Goal: Task Accomplishment & Management: Manage account settings

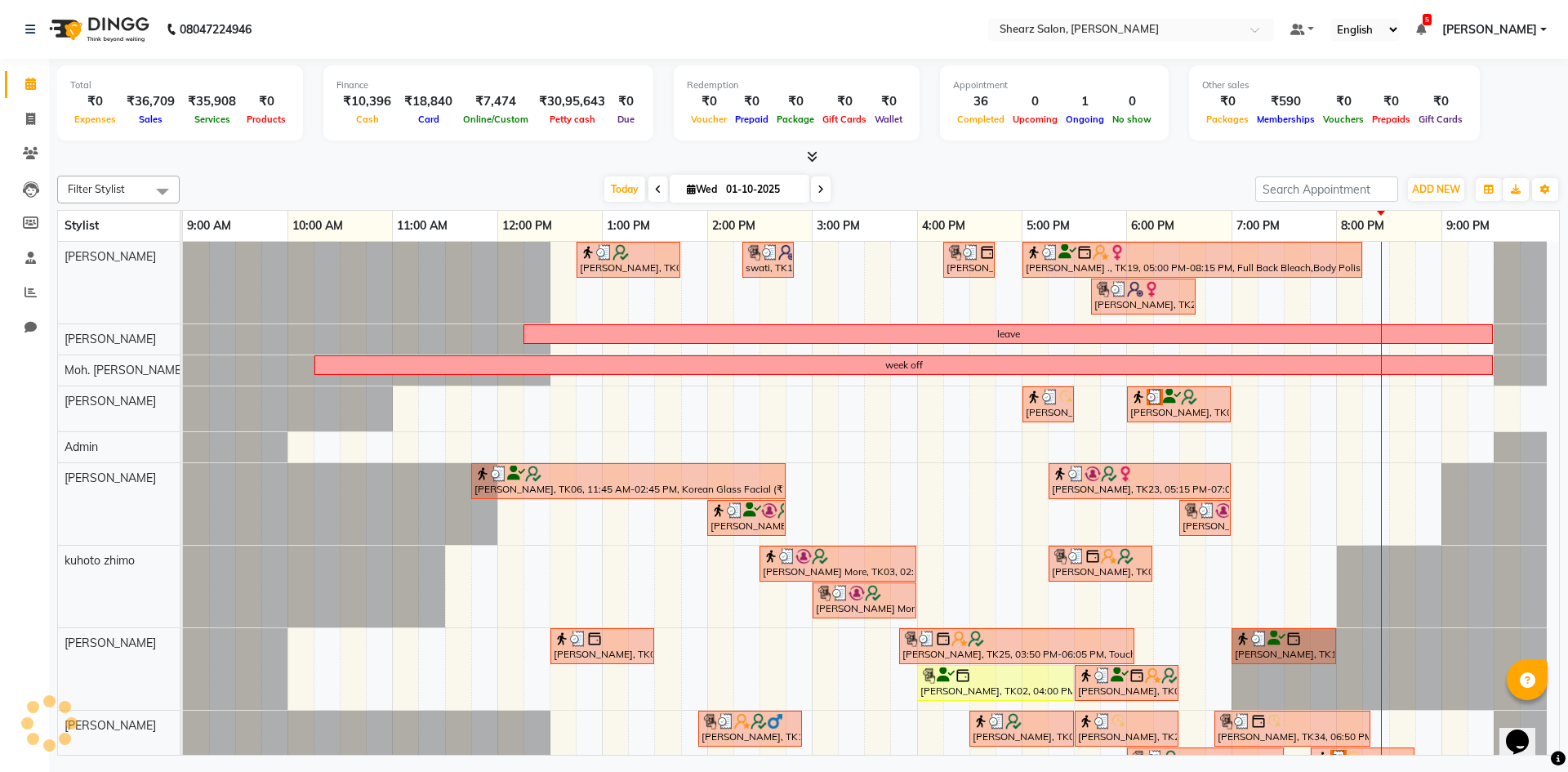
click at [21, 26] on div "08047224946" at bounding box center [138, 29] width 251 height 46
click at [34, 29] on icon at bounding box center [30, 29] width 10 height 11
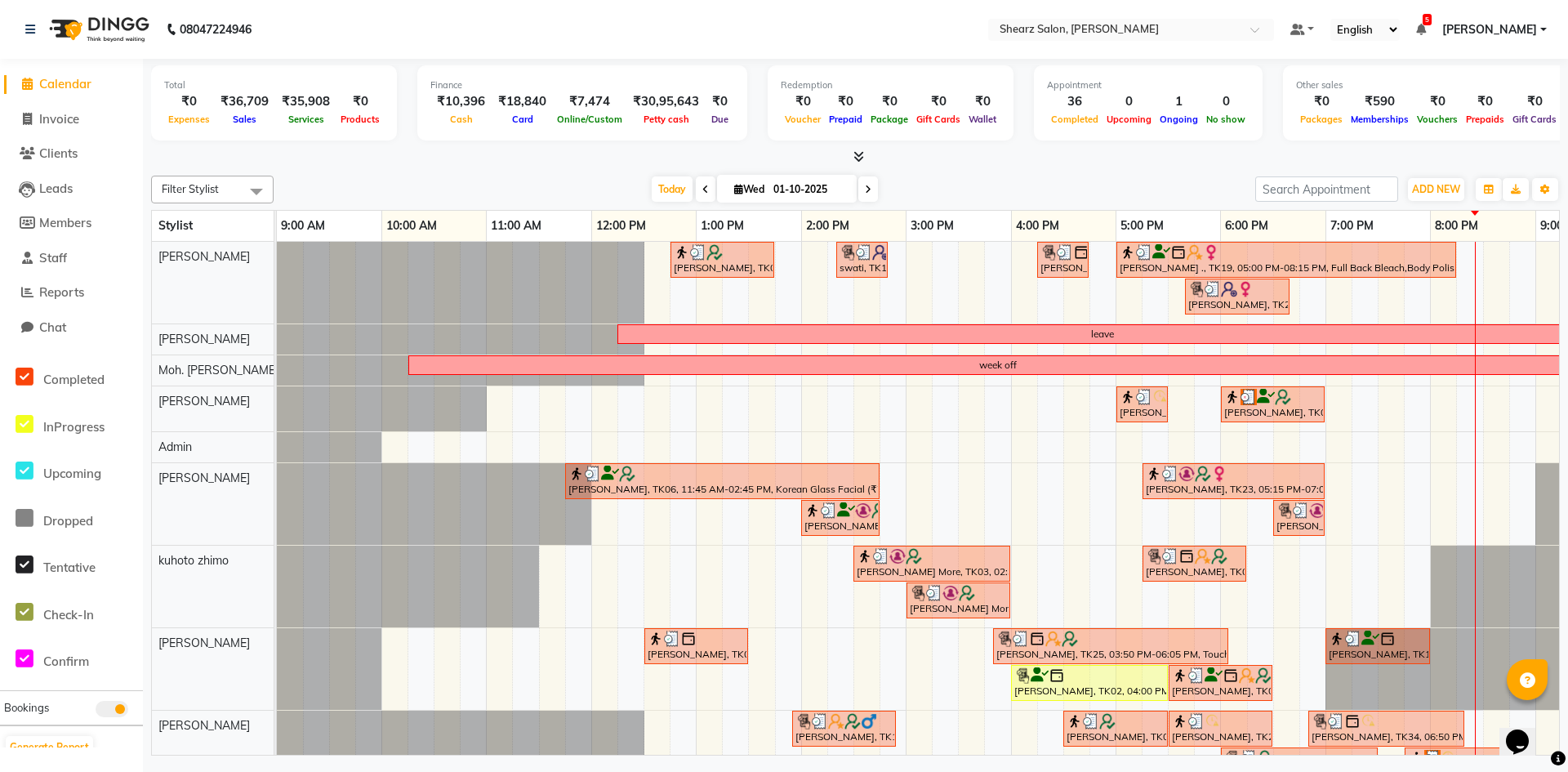
click at [64, 85] on span "Calendar" at bounding box center [66, 84] width 52 height 16
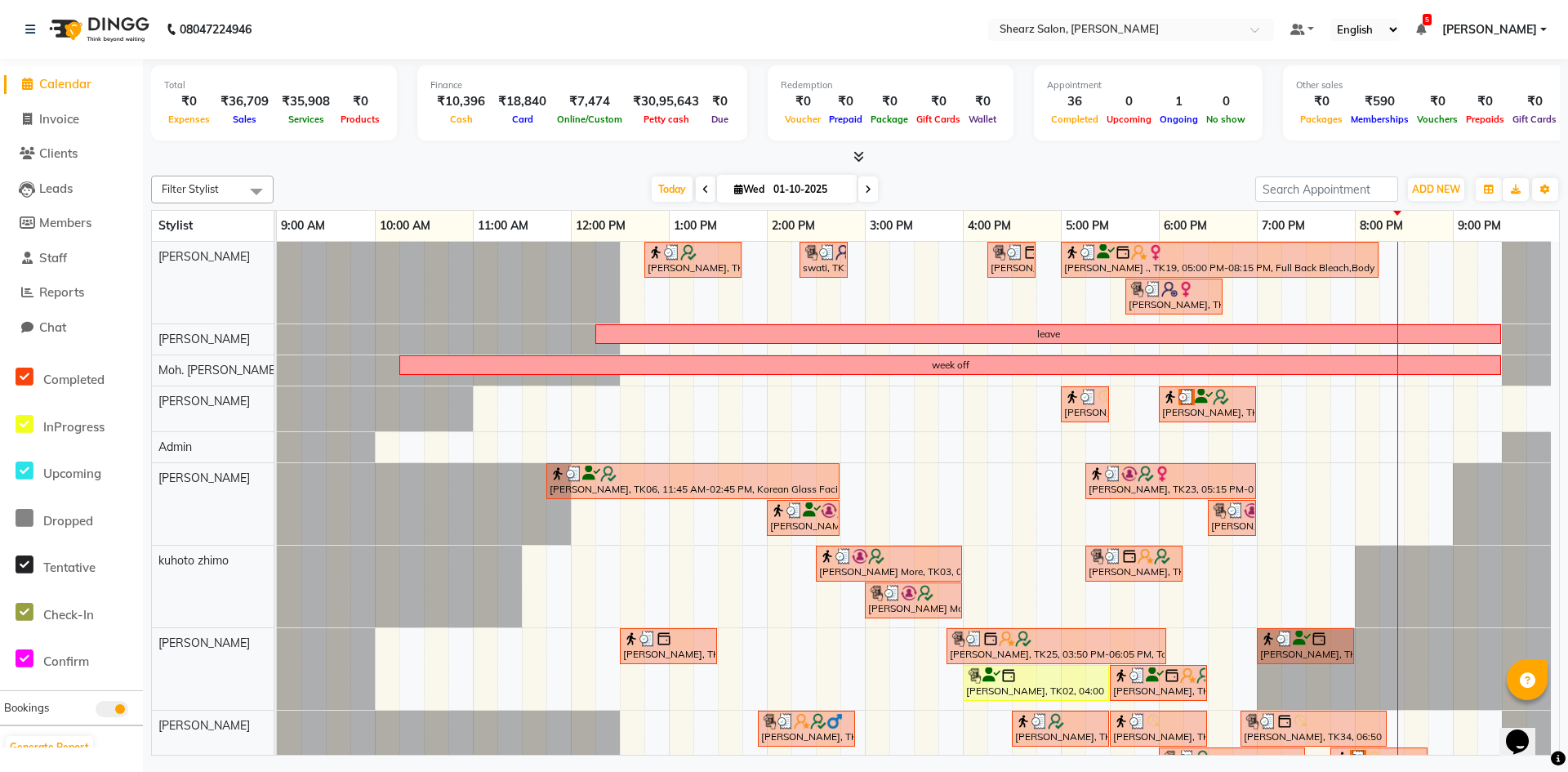
click at [870, 480] on div "[PERSON_NAME], TK06, 12:45 PM-01:45 PM, Glow Boost Facial (₹2500) swati, TK14, …" at bounding box center [918, 615] width 1282 height 747
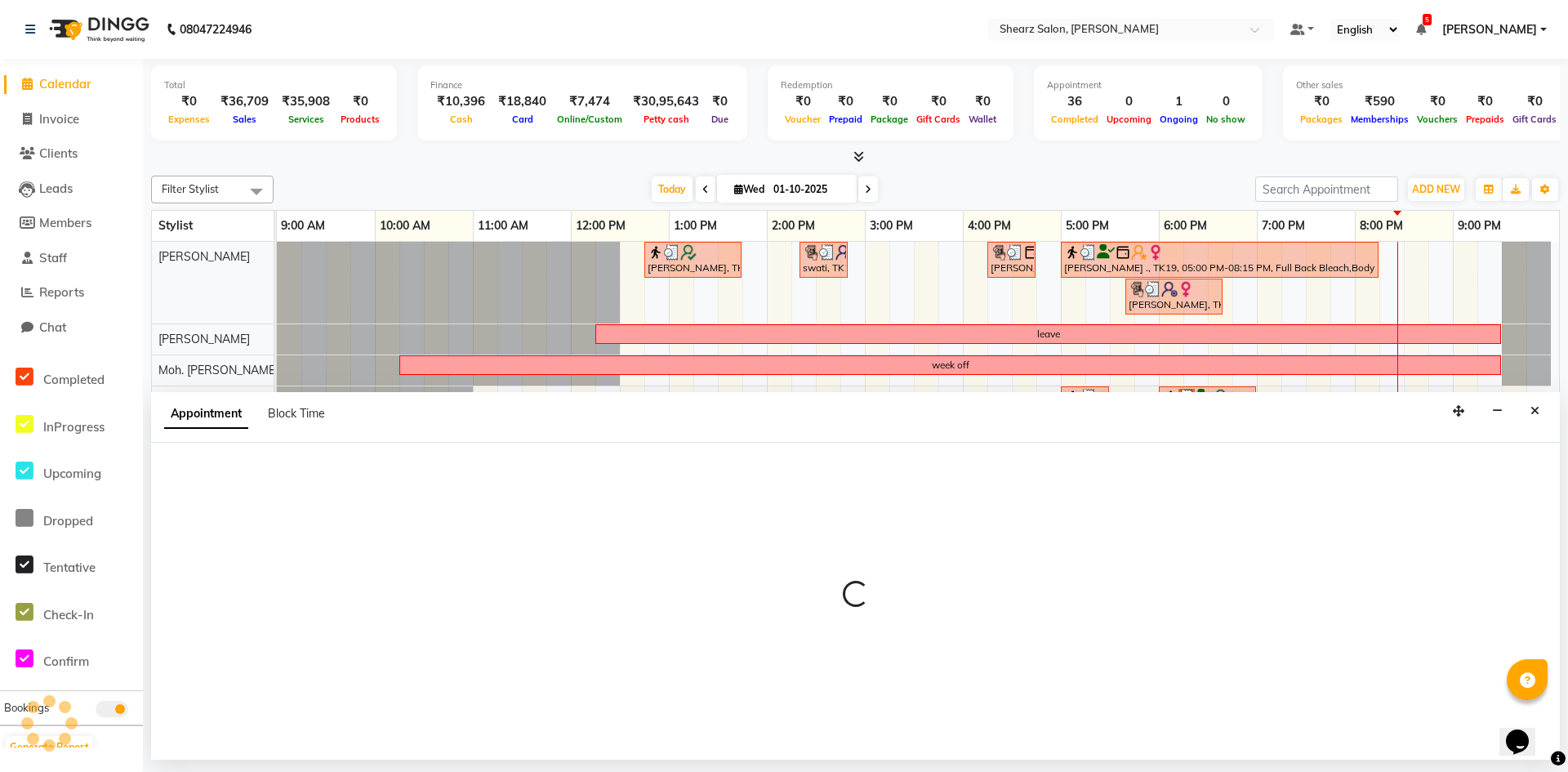
select select "77331"
select select "900"
select select "tentative"
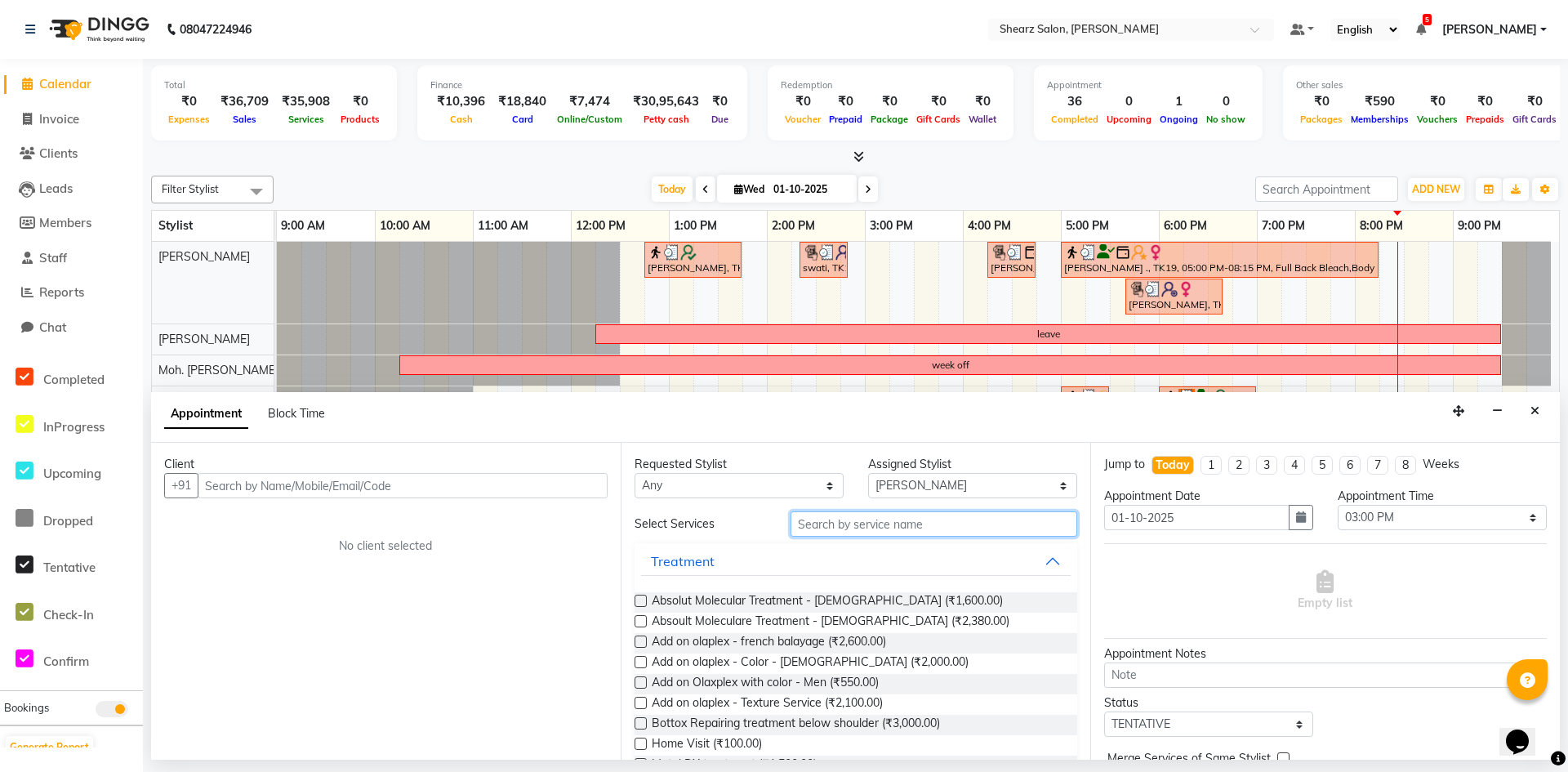
click at [919, 527] on input "text" at bounding box center [934, 523] width 287 height 25
type input "r"
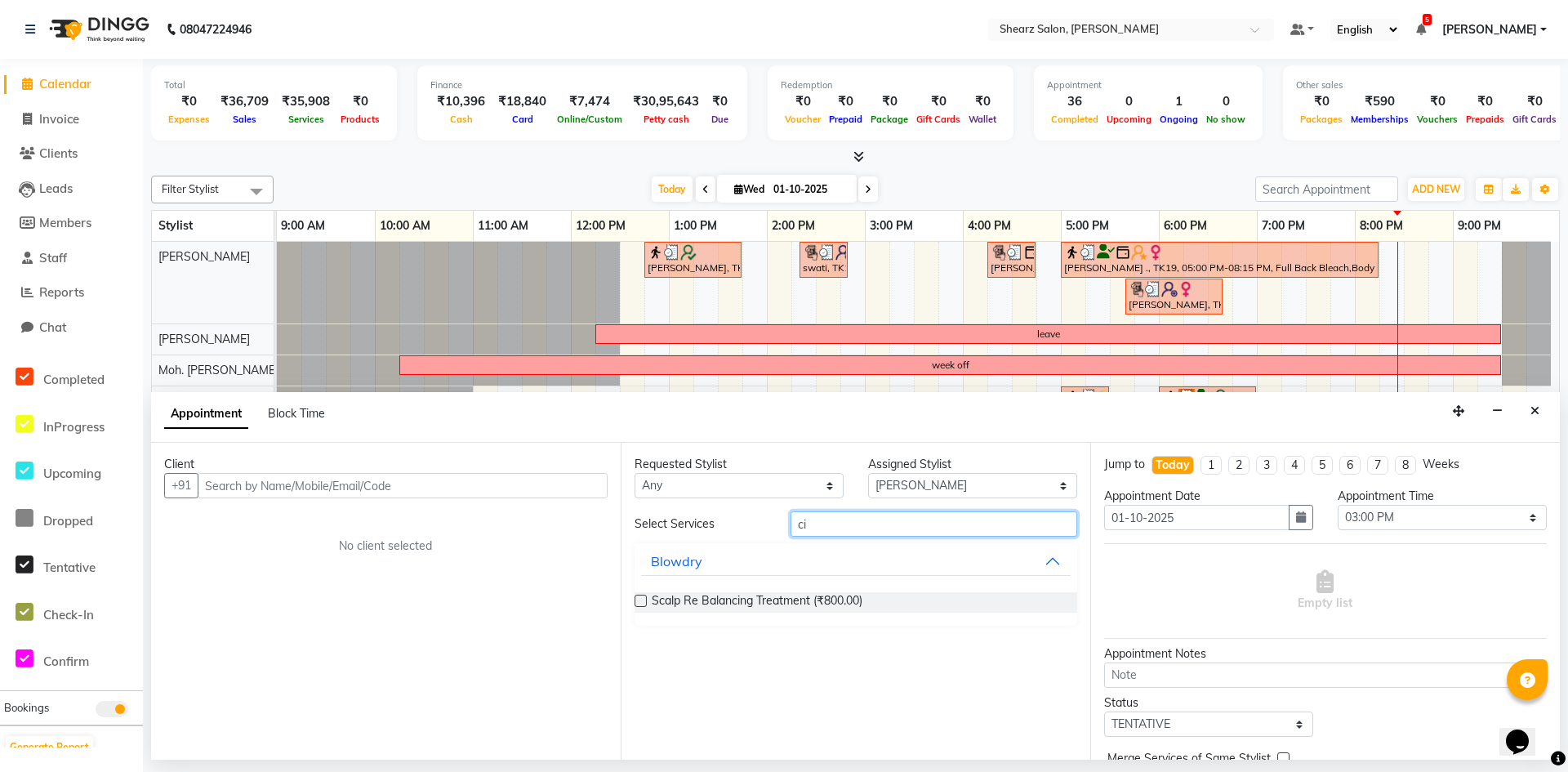
type input "c"
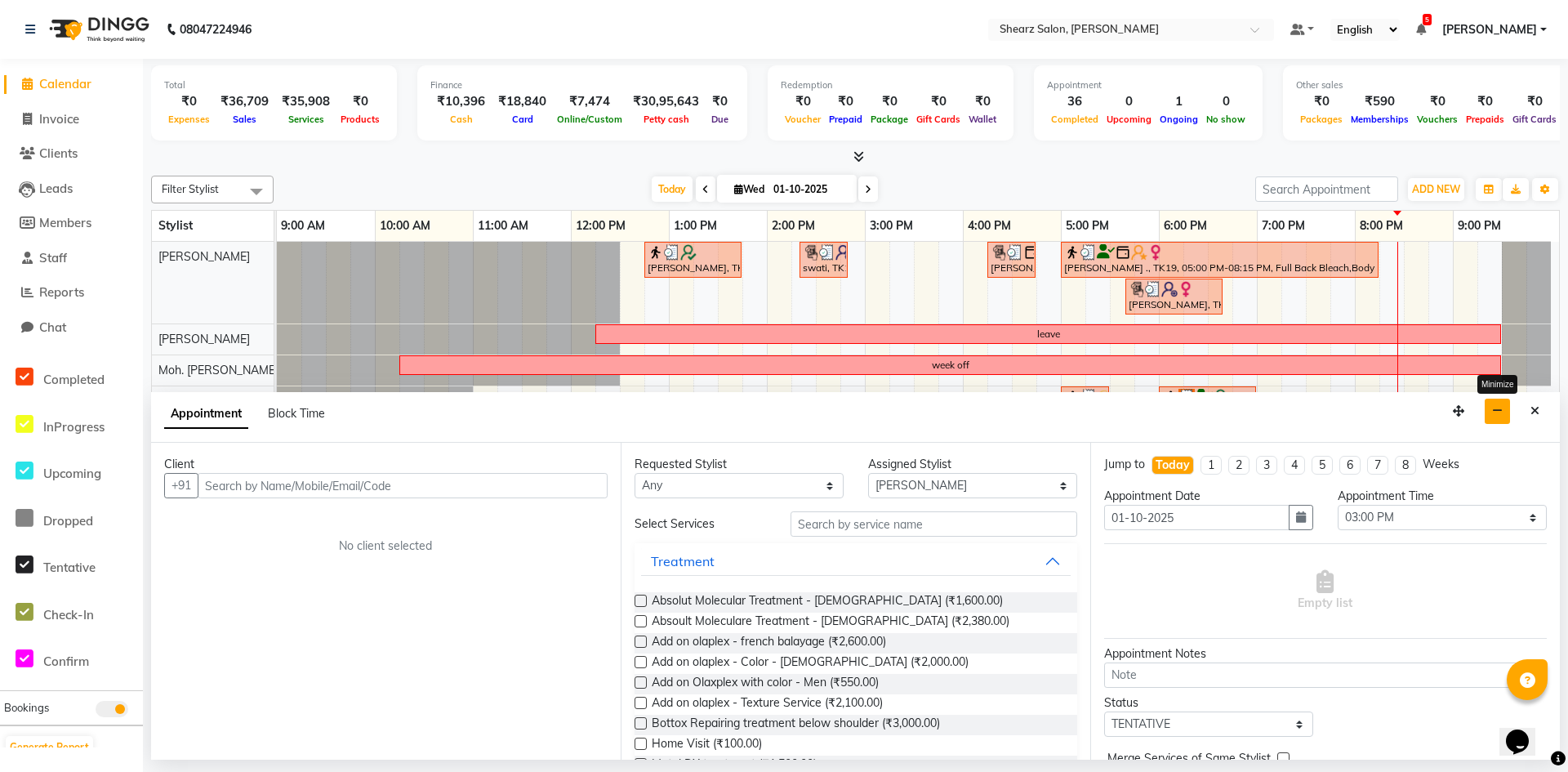
click at [1493, 405] on icon "button" at bounding box center [1497, 411] width 11 height 11
